Goal: Task Accomplishment & Management: Use online tool/utility

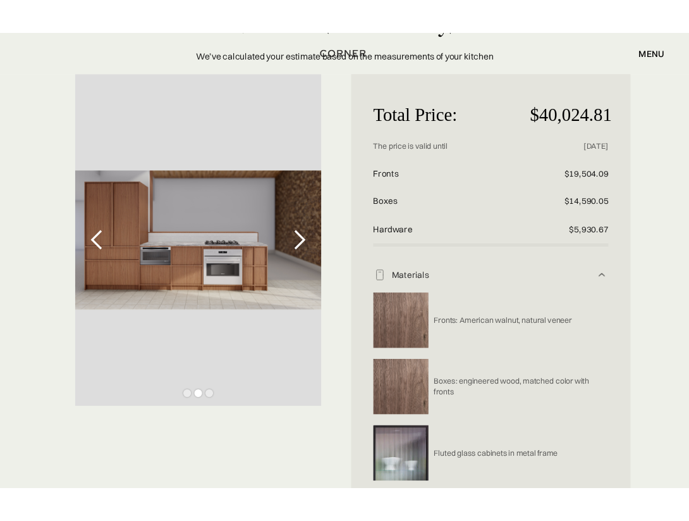
scroll to position [68, 0]
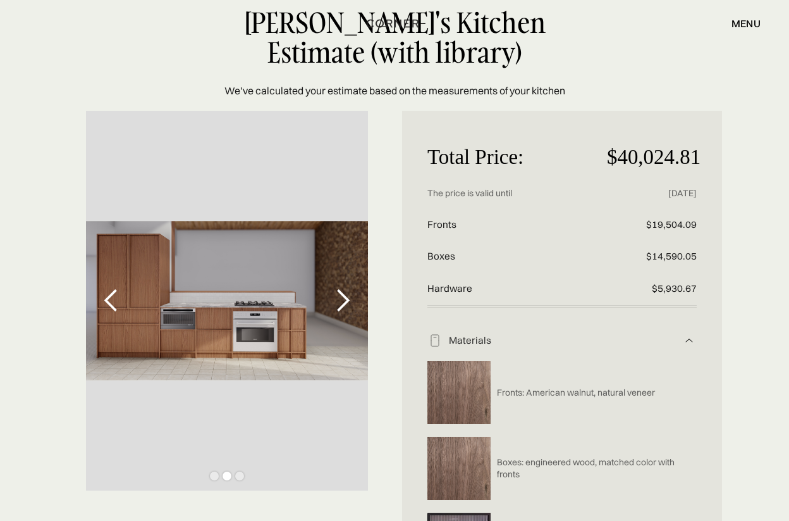
click at [341, 299] on div "next slide" at bounding box center [342, 300] width 25 height 25
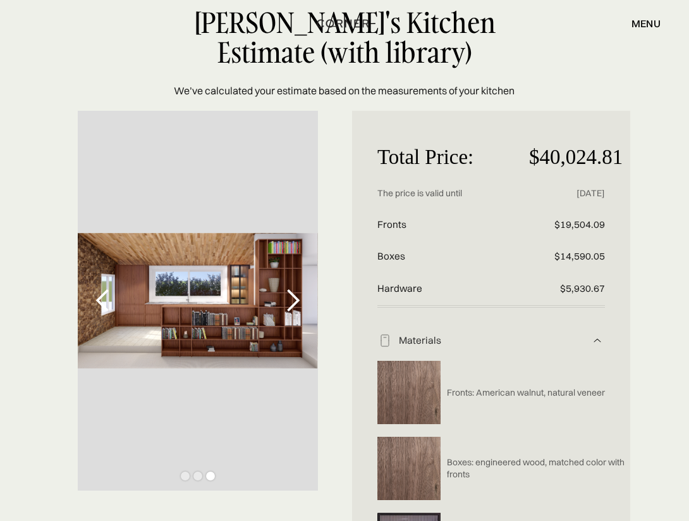
click at [383, 146] on p "Total Price:" at bounding box center [454, 157] width 152 height 42
click at [291, 295] on div "next slide" at bounding box center [292, 300] width 25 height 25
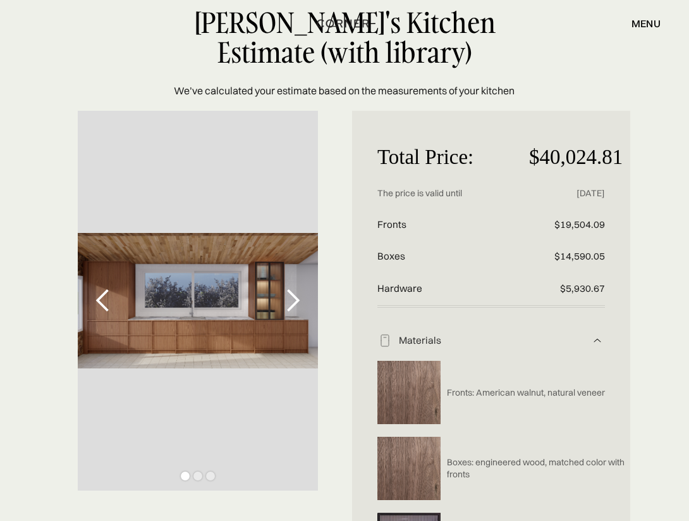
click at [304, 303] on div "next slide" at bounding box center [292, 300] width 25 height 25
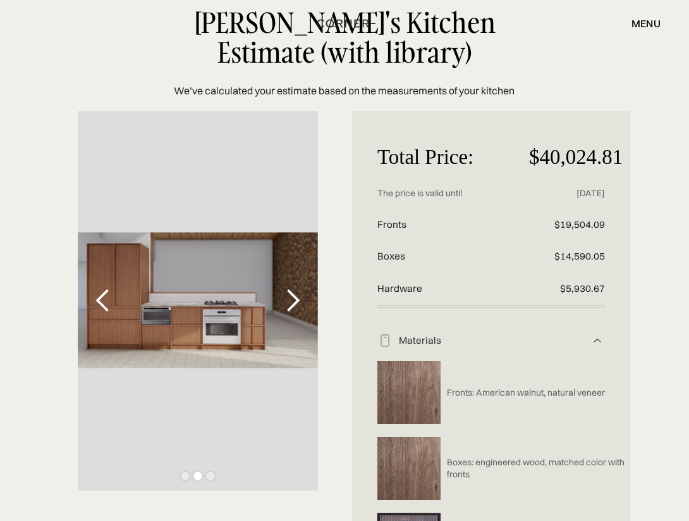
click at [291, 293] on div "next slide" at bounding box center [292, 300] width 25 height 25
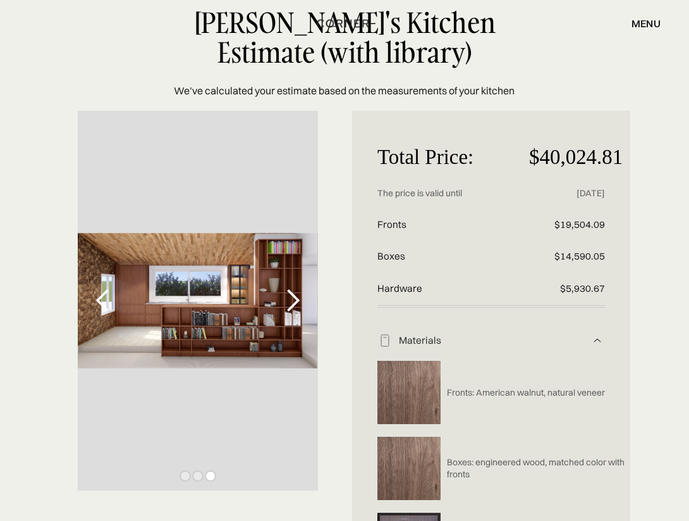
click at [104, 301] on div "previous slide" at bounding box center [102, 300] width 25 height 25
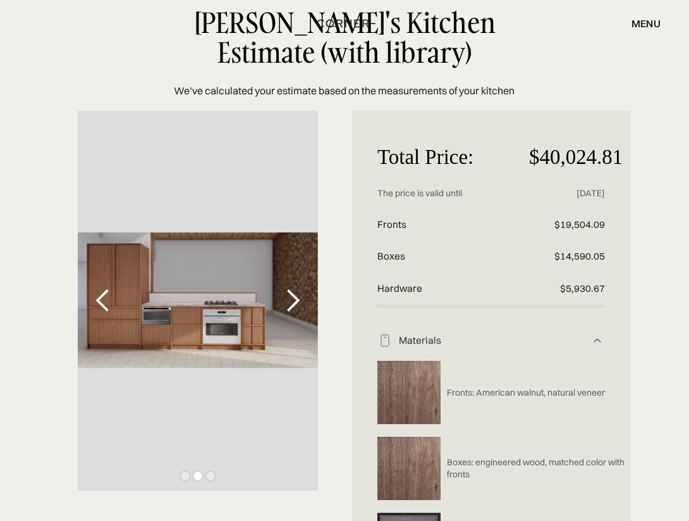
click at [290, 306] on div "next slide" at bounding box center [292, 300] width 25 height 25
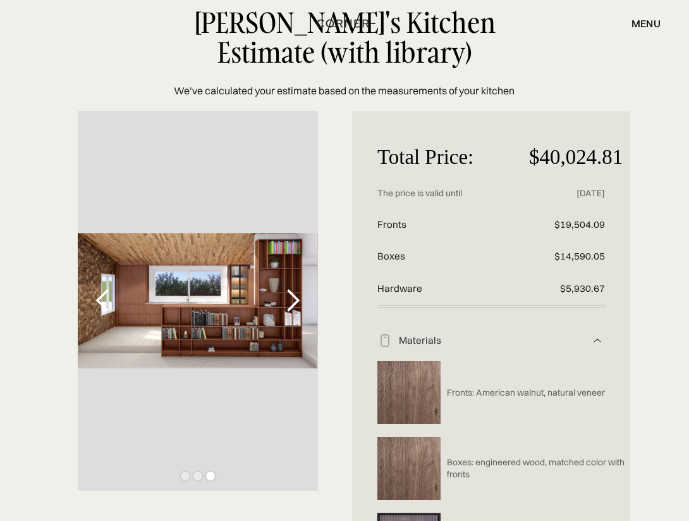
click at [111, 300] on div "previous slide" at bounding box center [102, 300] width 25 height 25
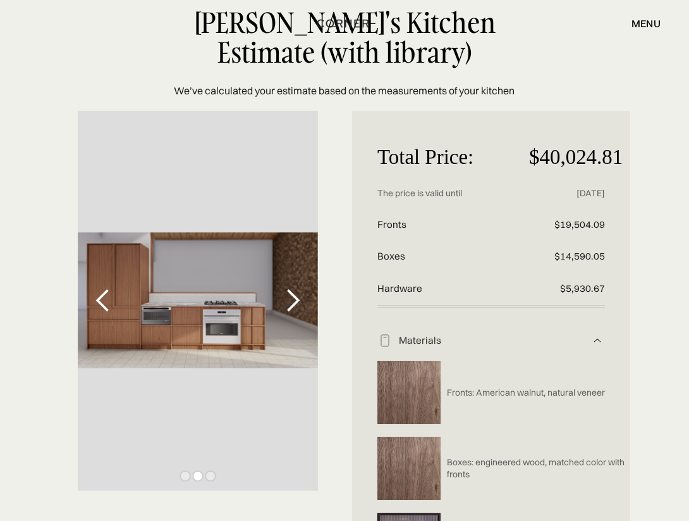
click at [101, 296] on div "previous slide" at bounding box center [102, 300] width 25 height 25
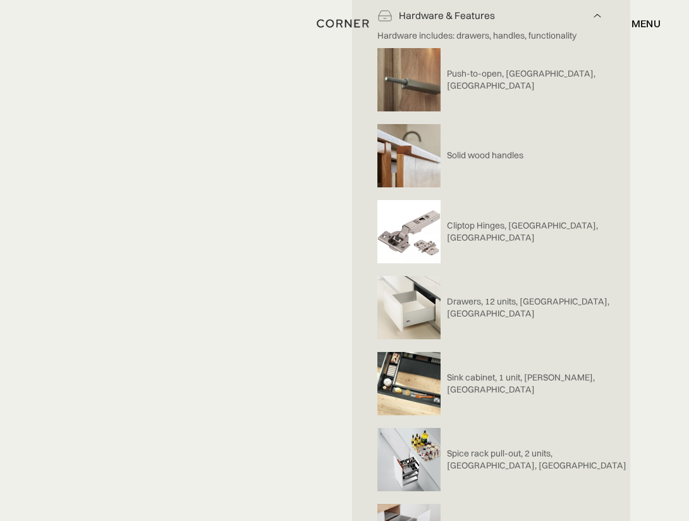
scroll to position [678, 0]
click at [252, 273] on div "Total Price: $40,024.81 Price without discount The price is valid until [DATE] …" at bounding box center [344, 264] width 689 height 1527
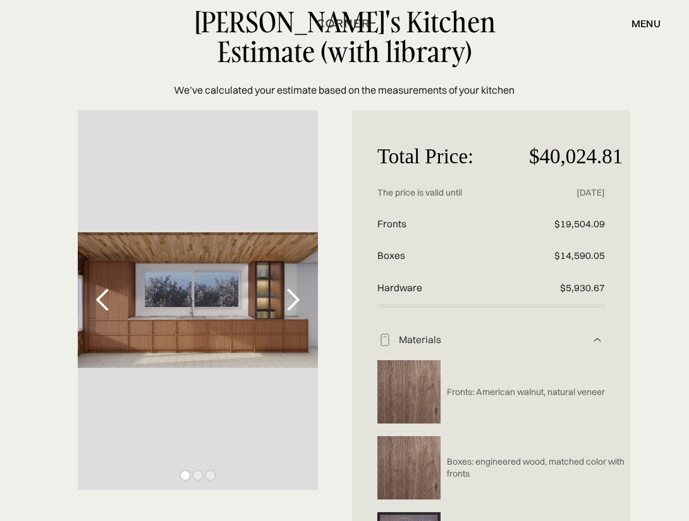
scroll to position [70, 0]
